Goal: Find specific page/section: Find specific page/section

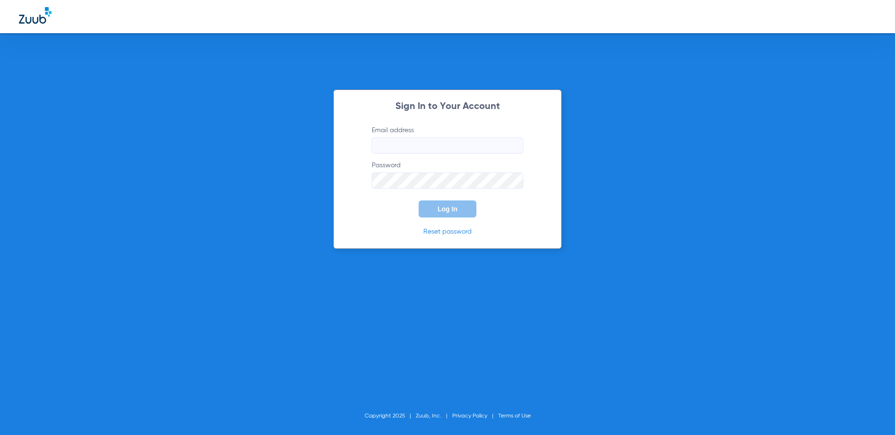
type input "[PERSON_NAME][EMAIL_ADDRESS][DOMAIN_NAME]"
click at [446, 210] on span "Log In" at bounding box center [447, 209] width 20 height 8
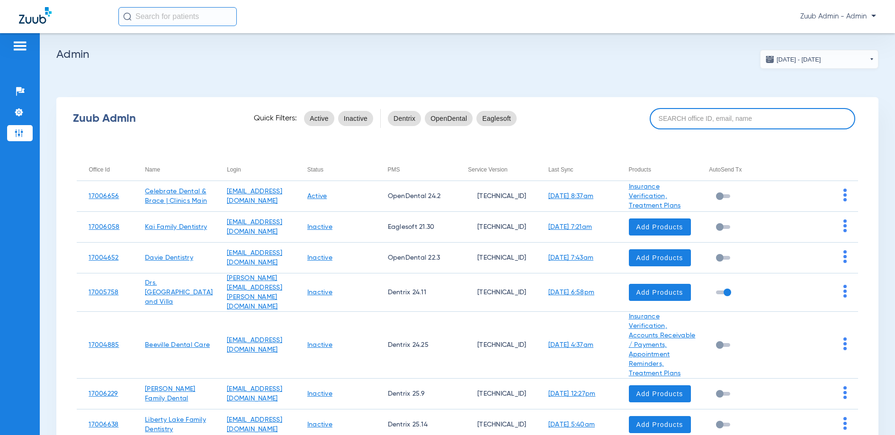
click at [744, 116] on input at bounding box center [752, 118] width 205 height 21
paste input "Lorem Ipsu, Dolor sit ame cons adipisci — E’se doei tempori ut labo etdolor mag…"
type input "Lorem Ipsu, Dolor sit ame cons adipisci — E’se doei tempori ut labo etdolor mag…"
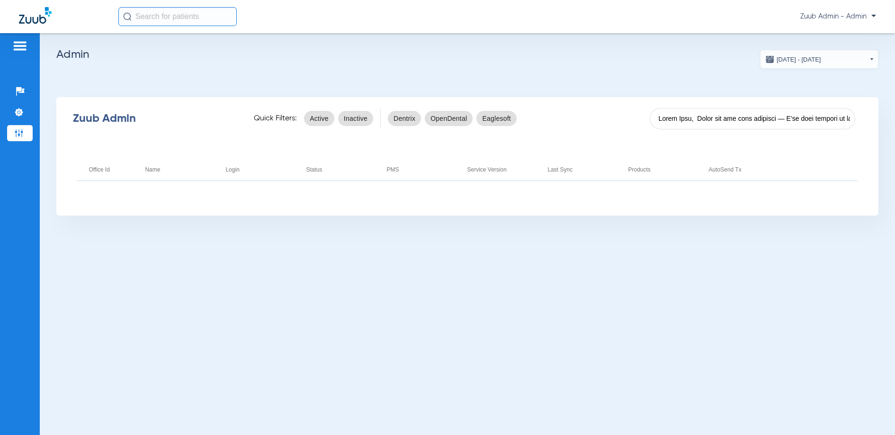
drag, startPoint x: 850, startPoint y: 117, endPoint x: 576, endPoint y: 112, distance: 274.7
click at [576, 112] on div "Zuub Admin Quick Filters: Active Inactive Dentrix OpenDental Eaglesoft" at bounding box center [467, 118] width 822 height 38
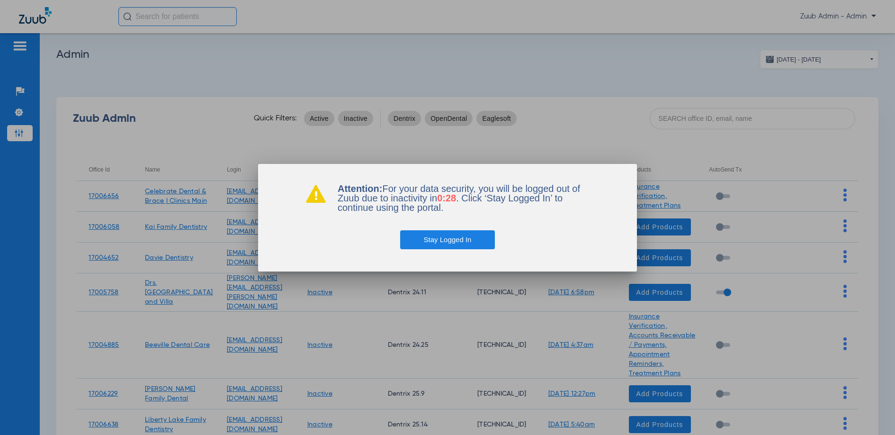
drag, startPoint x: 451, startPoint y: 236, endPoint x: 475, endPoint y: 223, distance: 26.9
click at [453, 235] on button "Stay Logged In" at bounding box center [447, 239] width 95 height 19
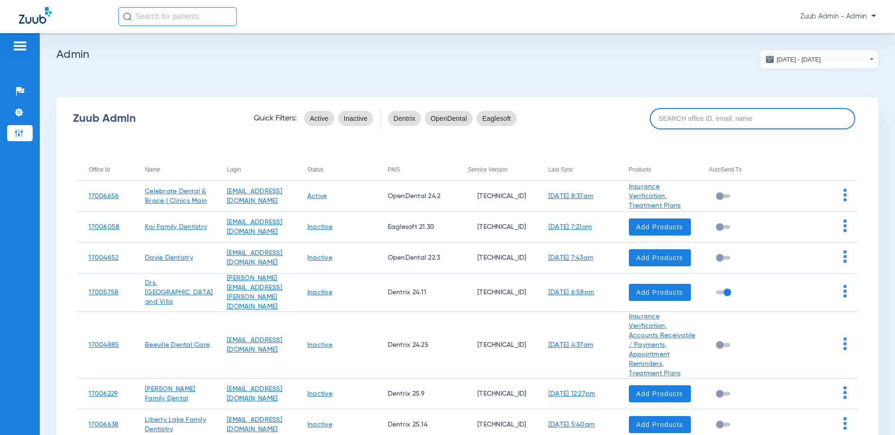
click at [680, 121] on input at bounding box center [752, 118] width 205 height 21
paste input "CSM"
type input "CSM"
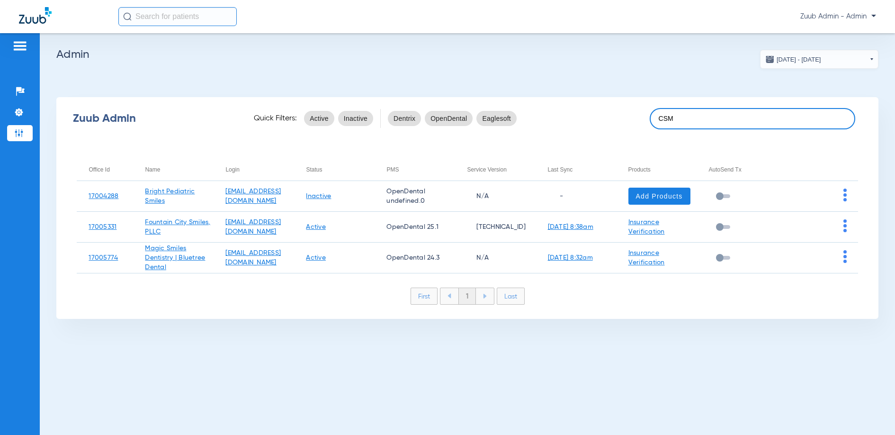
drag, startPoint x: 682, startPoint y: 119, endPoint x: 654, endPoint y: 117, distance: 28.0
click at [654, 117] on input "CSM" at bounding box center [752, 118] width 205 height 21
